Goal: Task Accomplishment & Management: Complete application form

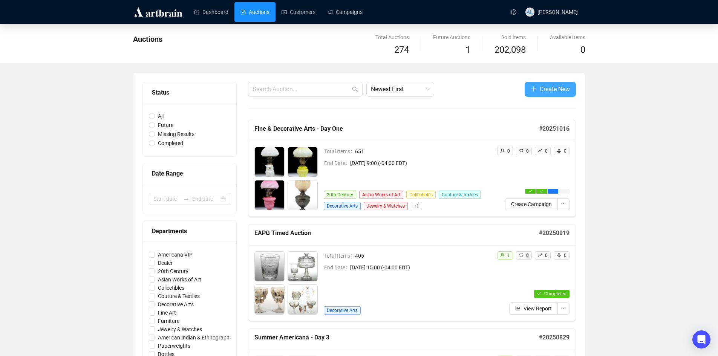
click at [540, 91] on span "Create New" at bounding box center [555, 88] width 30 height 9
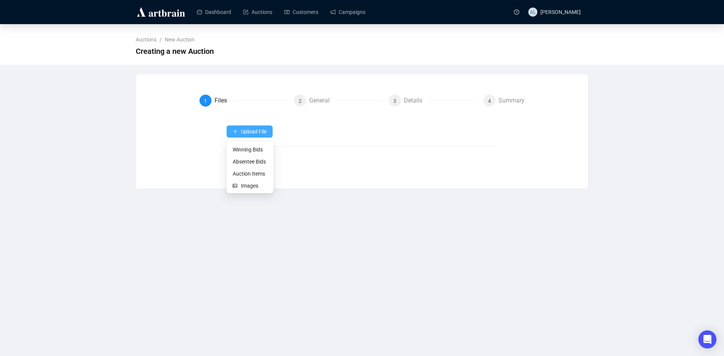
click at [246, 131] on span "Upload File" at bounding box center [254, 132] width 26 height 6
click at [249, 176] on span "Auction Items" at bounding box center [250, 174] width 35 height 8
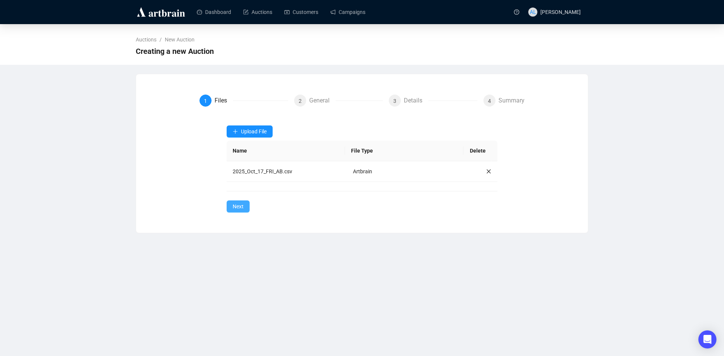
click at [233, 209] on span "Next" at bounding box center [238, 206] width 11 height 8
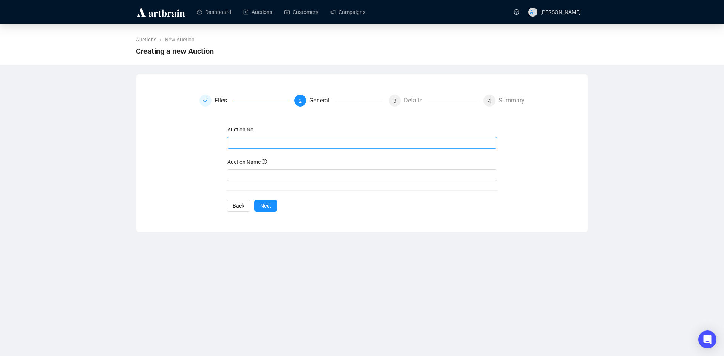
click at [264, 138] on span at bounding box center [362, 143] width 271 height 12
type input "20251017"
click at [269, 175] on input "text" at bounding box center [362, 175] width 271 height 12
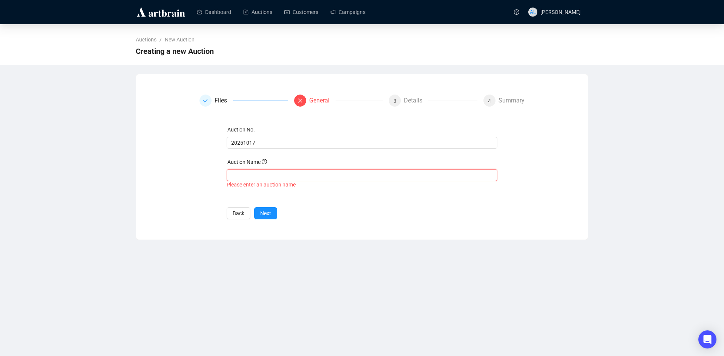
paste input "Fine & Decorative Arts - Day Two"
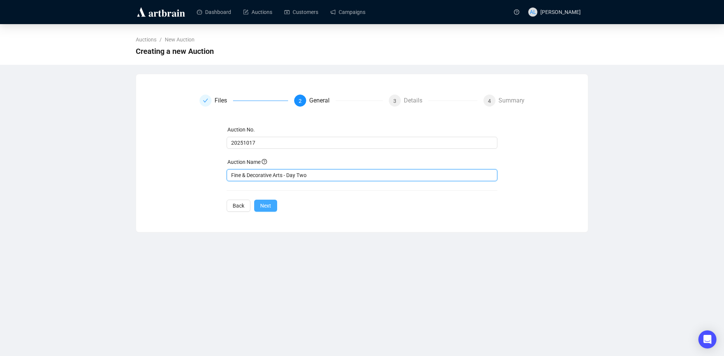
type input "Fine & Decorative Arts - Day Two"
click at [267, 204] on span "Next" at bounding box center [265, 206] width 11 height 8
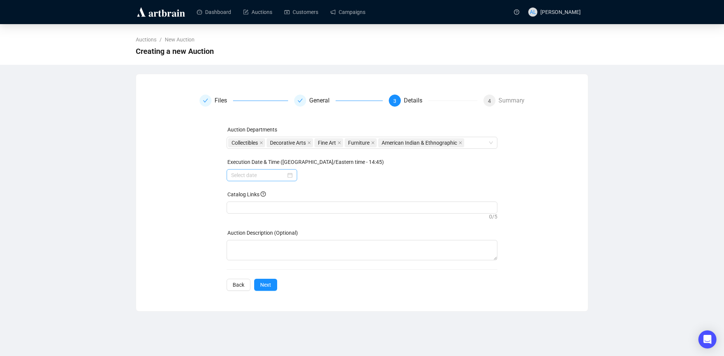
click at [291, 177] on div at bounding box center [261, 175] width 61 height 8
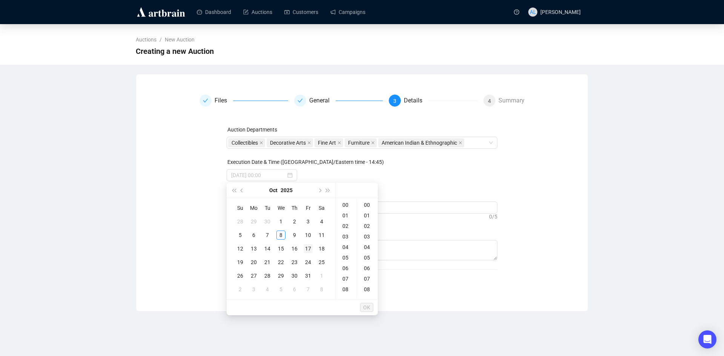
click at [308, 251] on div "17" at bounding box center [308, 248] width 9 height 9
click at [345, 262] on div "09" at bounding box center [346, 262] width 18 height 11
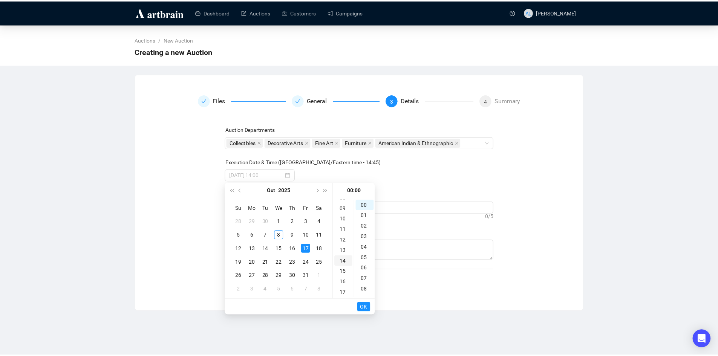
scroll to position [95, 0]
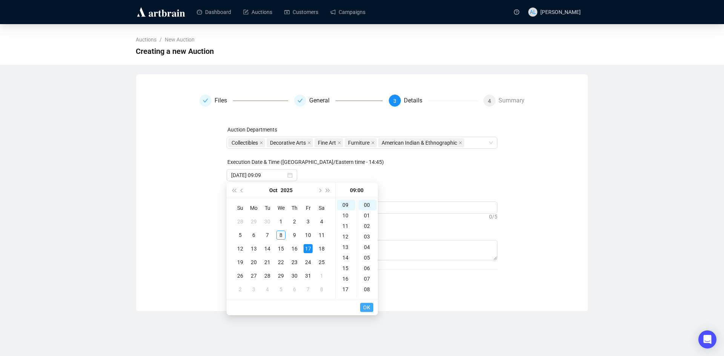
type input "[DATE] 09:00"
click at [369, 307] on span "OK" at bounding box center [366, 308] width 7 height 14
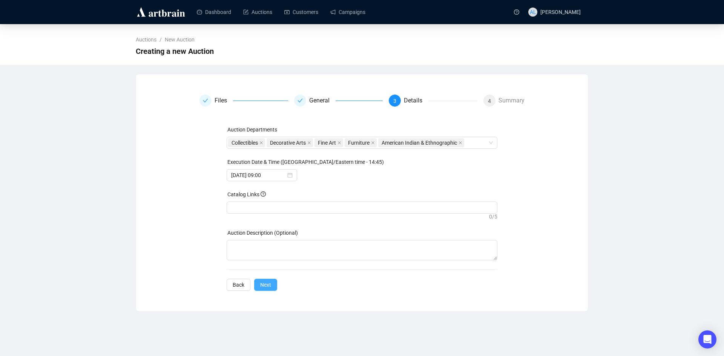
click at [268, 289] on span "Next" at bounding box center [265, 285] width 11 height 8
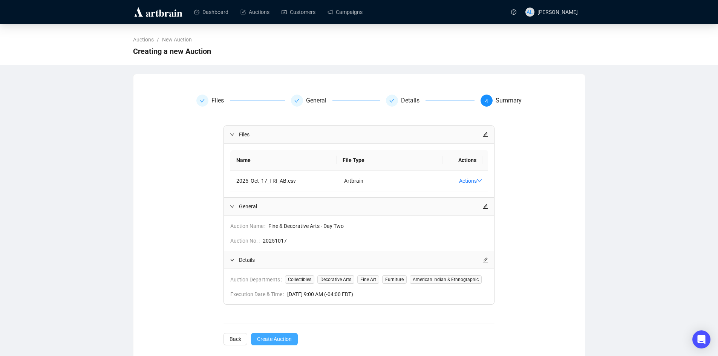
click at [277, 338] on span "Create Auction" at bounding box center [274, 339] width 35 height 8
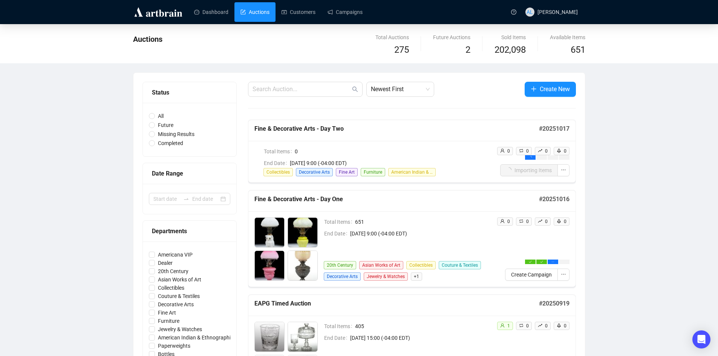
click at [417, 278] on span "+ 1" at bounding box center [416, 277] width 11 height 8
